Goal: Find specific page/section: Find specific page/section

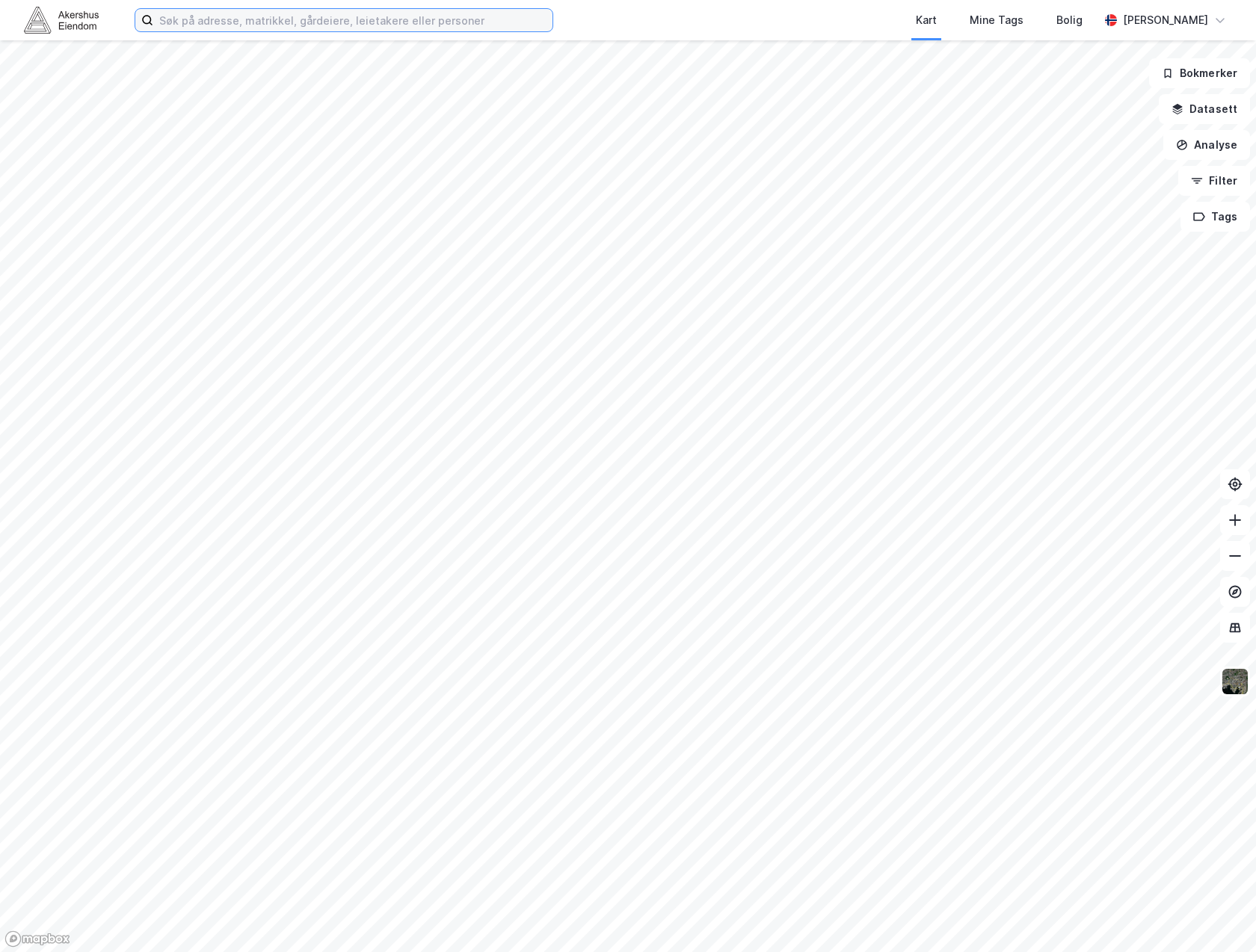
click at [419, 24] on input at bounding box center [353, 20] width 399 height 23
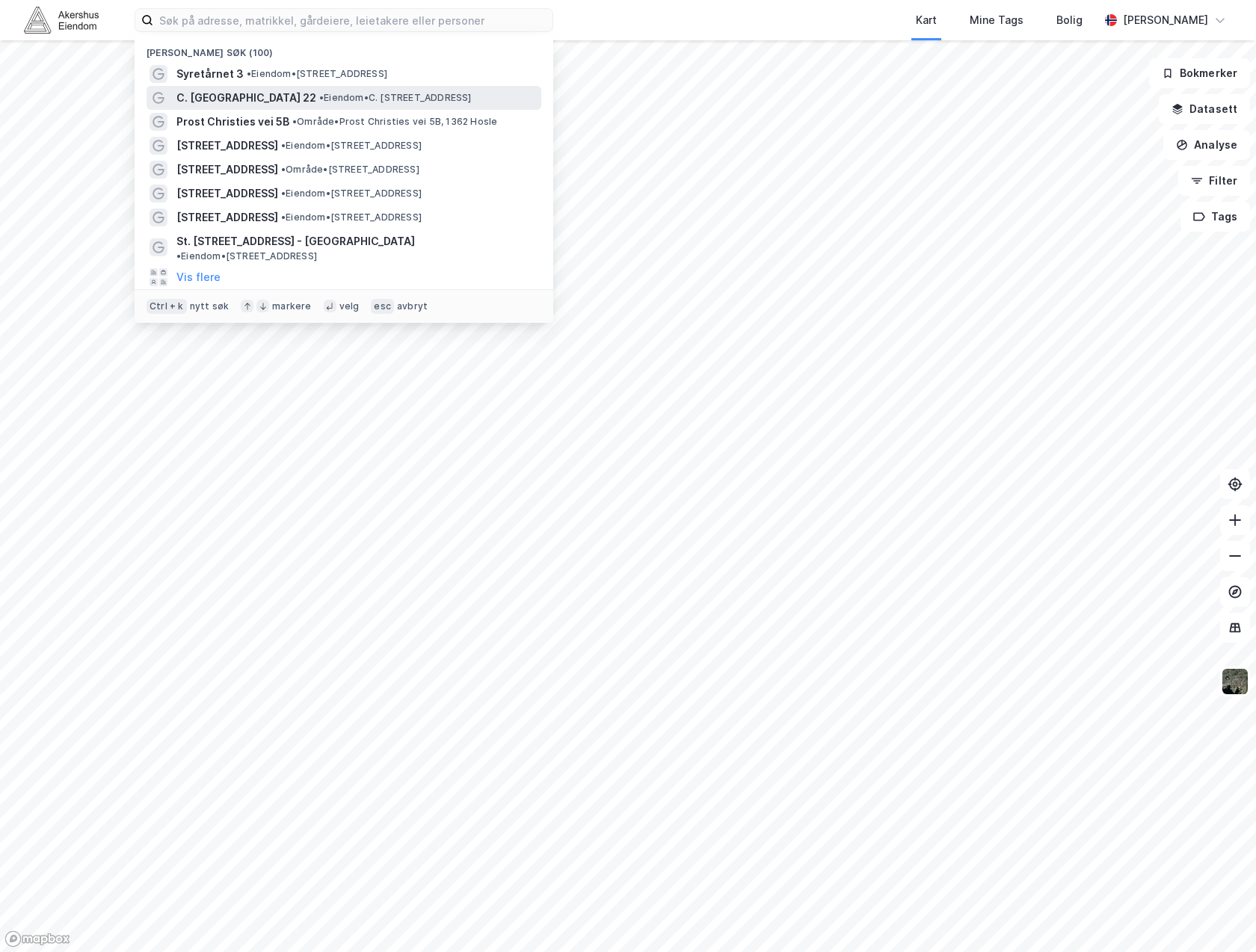
click at [413, 96] on span "• Eiendom • C. [STREET_ADDRESS]" at bounding box center [394, 97] width 152 height 12
